Goal: Find specific page/section: Find specific page/section

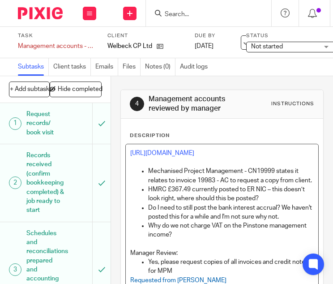
scroll to position [282, 0]
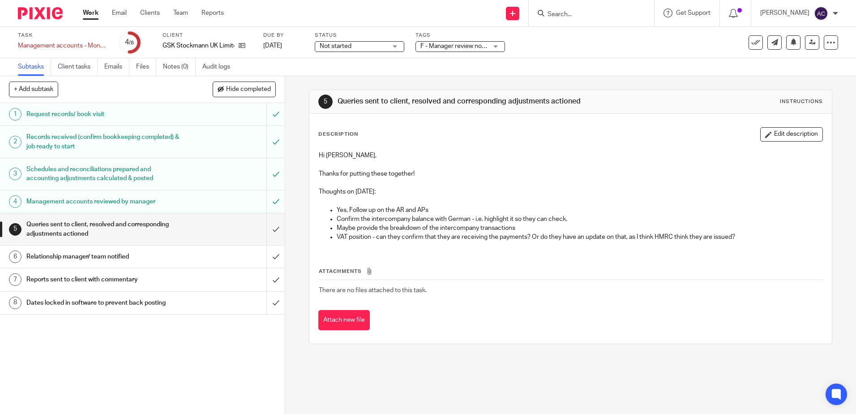
click at [558, 19] on form at bounding box center [593, 13] width 95 height 11
click at [554, 14] on input "Search" at bounding box center [586, 15] width 81 height 8
type input "esher"
click at [569, 28] on div "Esher Advisory Limited Esther Maclachlan" at bounding box center [604, 42] width 134 height 42
click at [569, 33] on link at bounding box center [604, 34] width 119 height 13
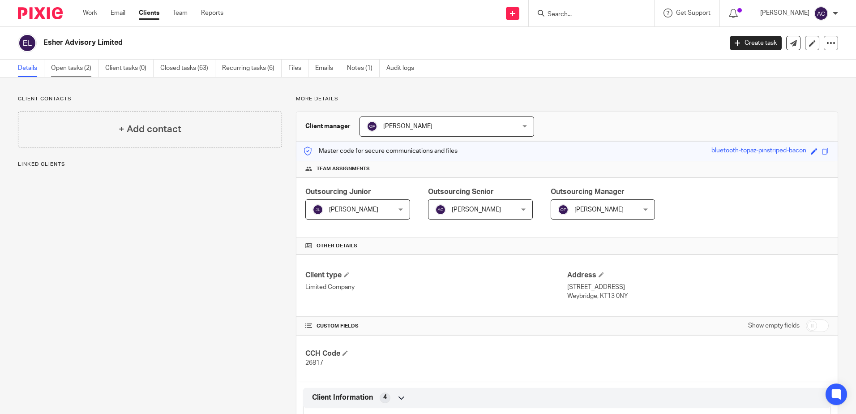
click at [69, 69] on link "Open tasks (2)" at bounding box center [74, 68] width 47 height 17
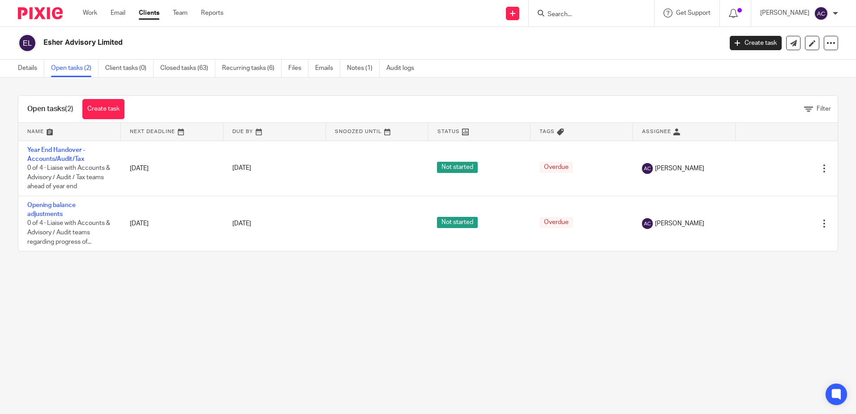
click at [66, 70] on link "Open tasks (2)" at bounding box center [74, 68] width 47 height 17
